Goal: Download file/media

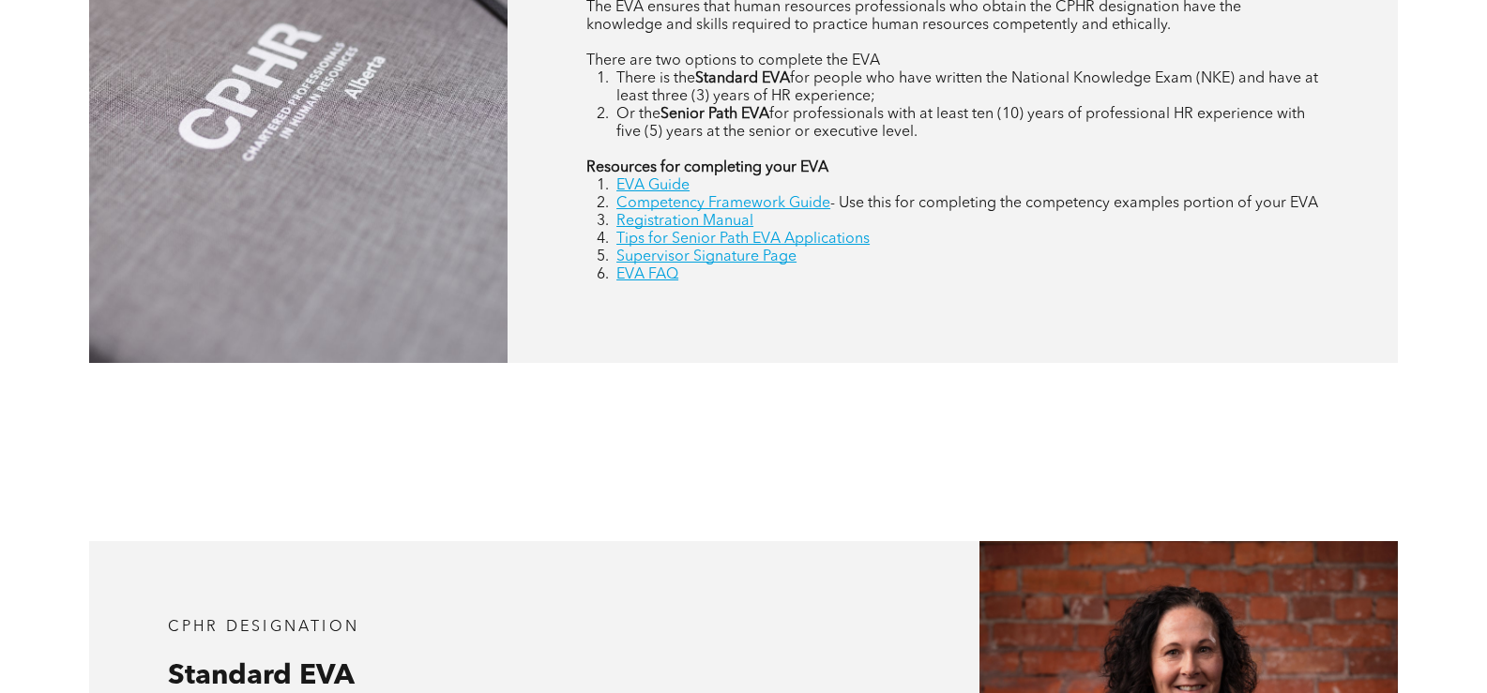
scroll to position [749, 0]
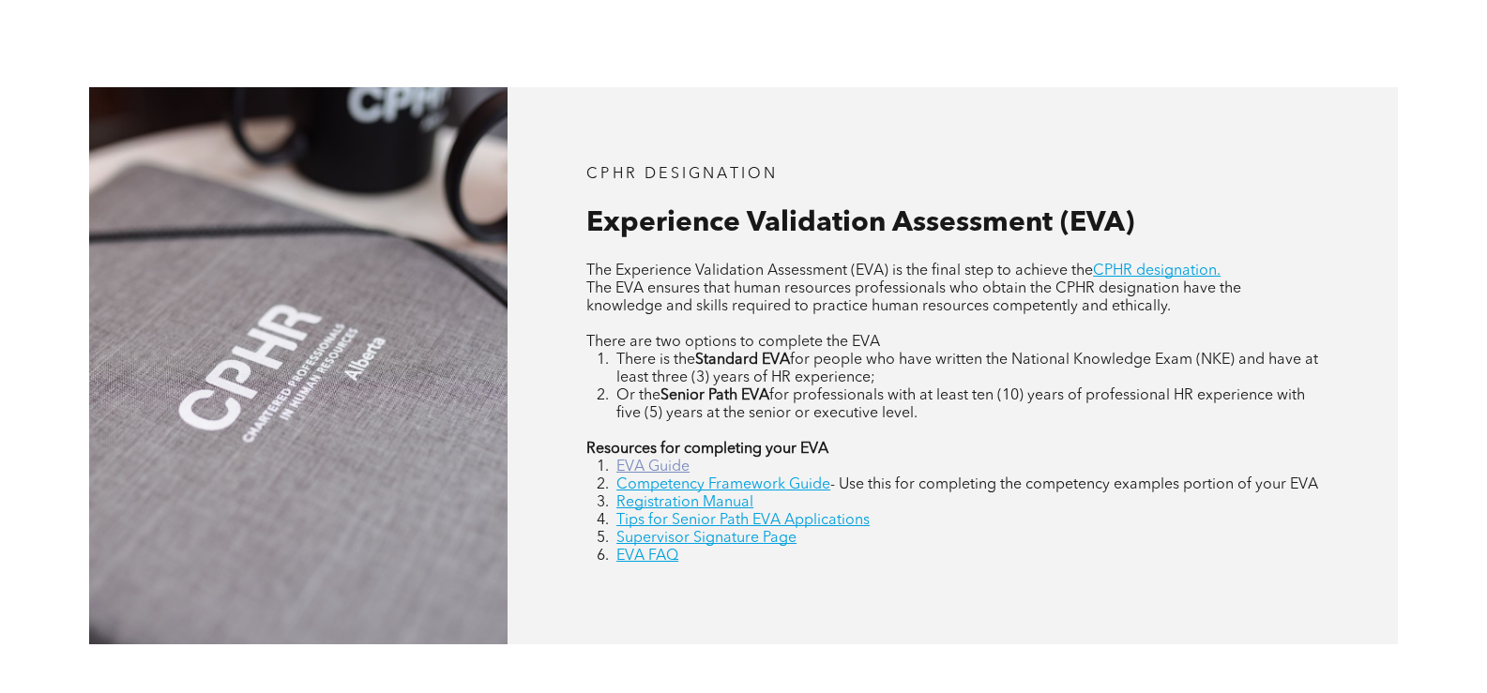
click at [656, 461] on link "EVA Guide" at bounding box center [652, 467] width 73 height 15
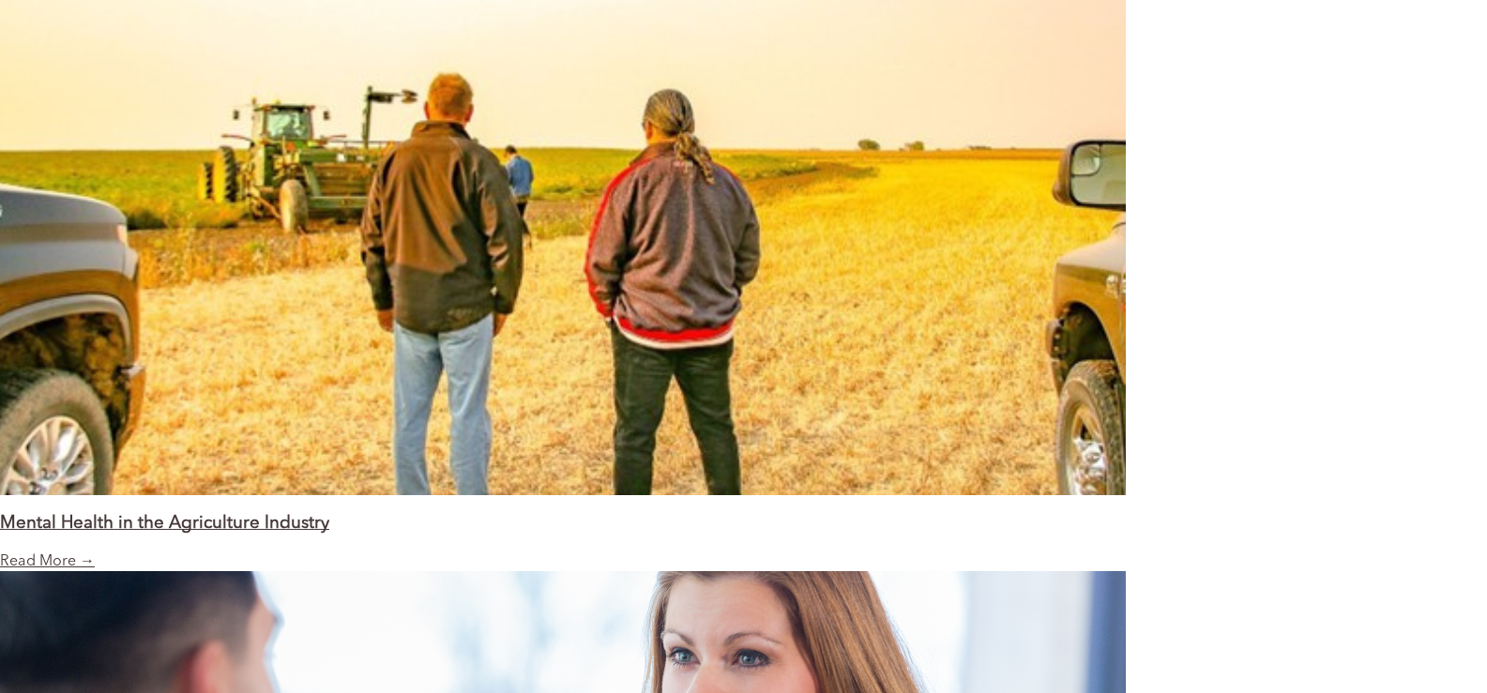
scroll to position [2176, 0]
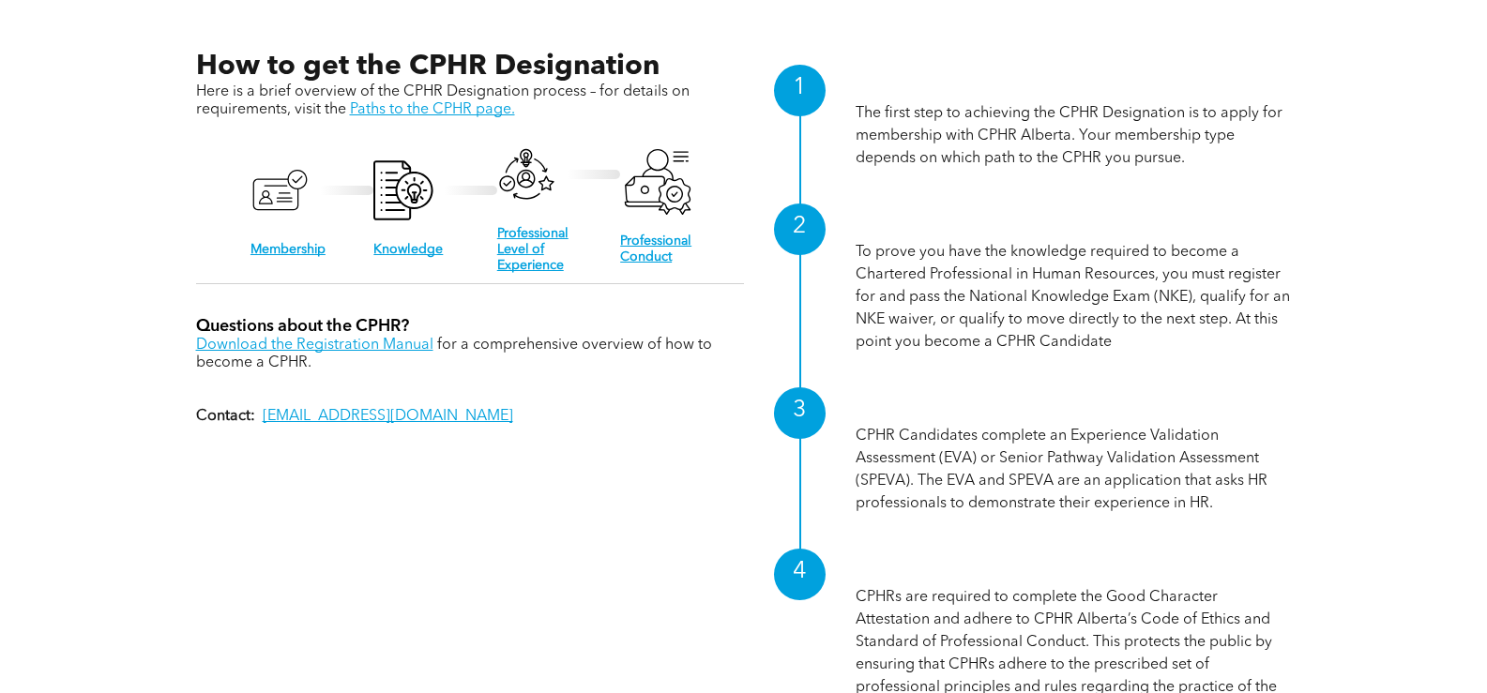
scroll to position [1970, 0]
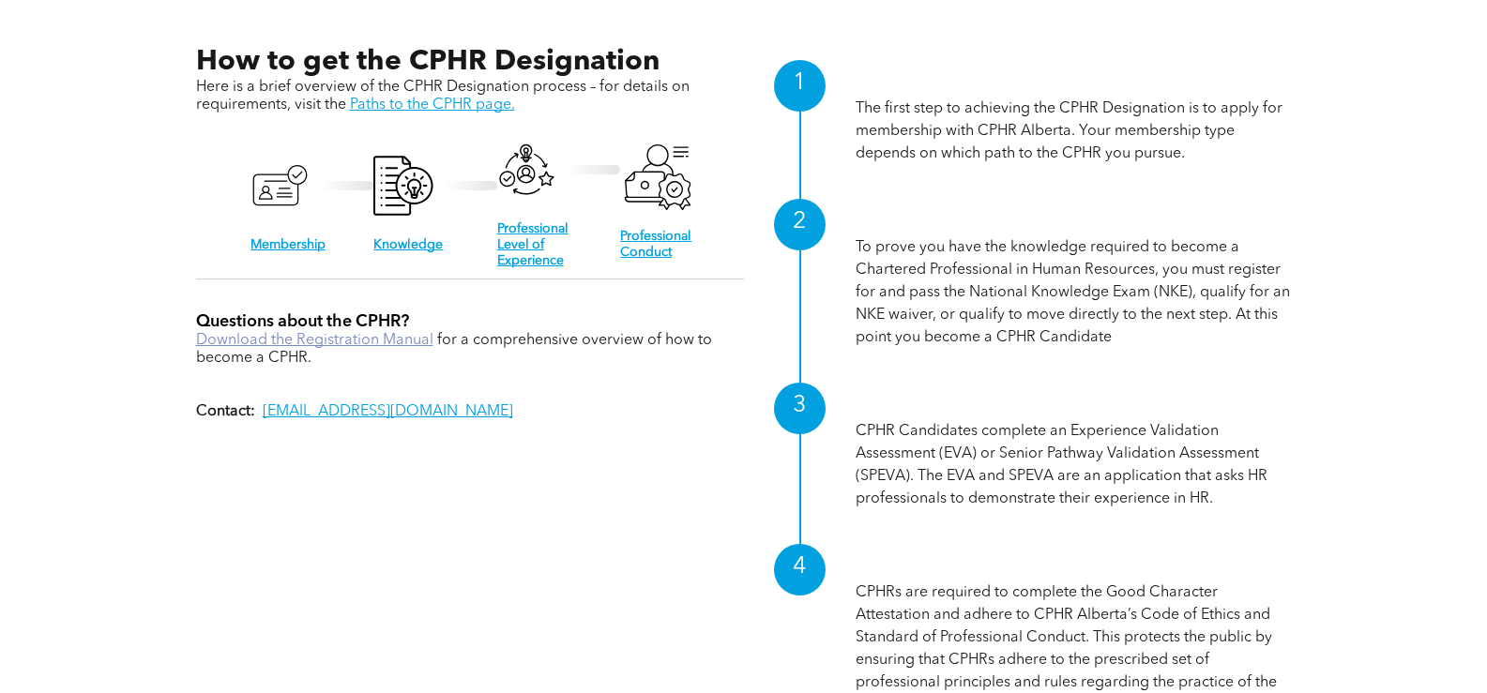
click at [347, 333] on link "Download the Registration Manual" at bounding box center [314, 340] width 237 height 15
